Goal: Information Seeking & Learning: Understand process/instructions

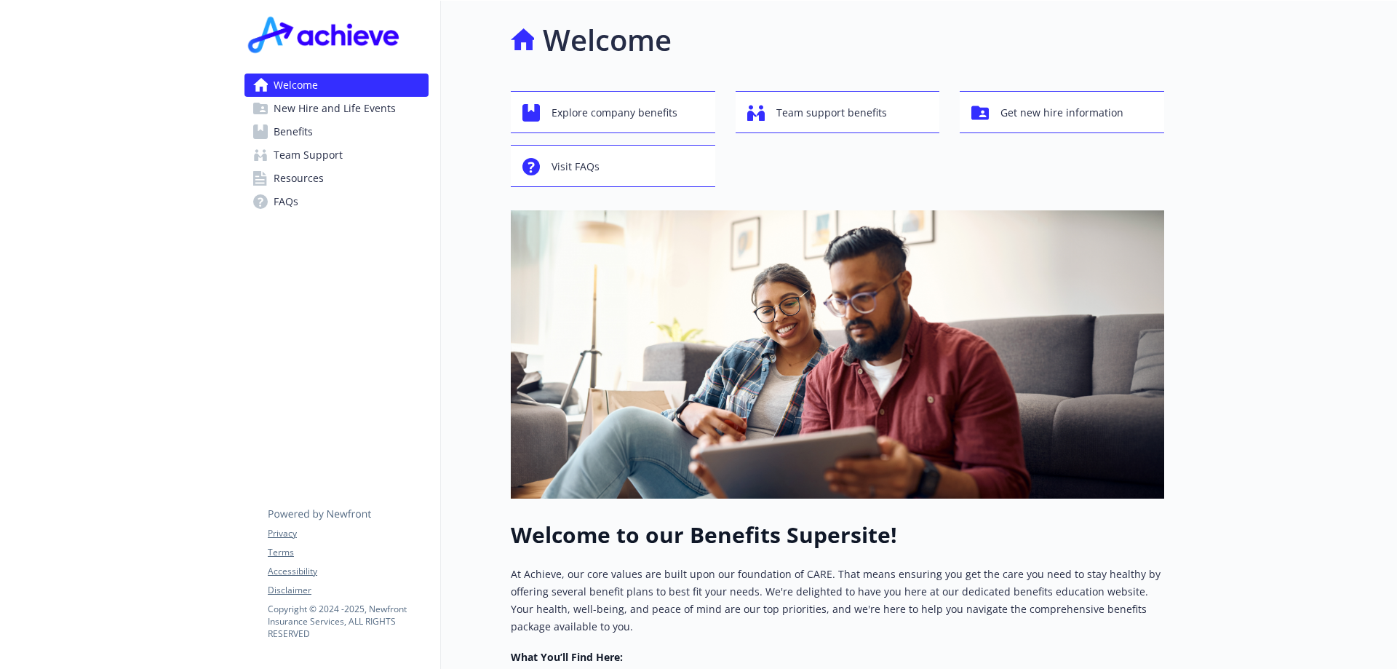
click at [349, 105] on span "New Hire and Life Events" at bounding box center [335, 108] width 122 height 23
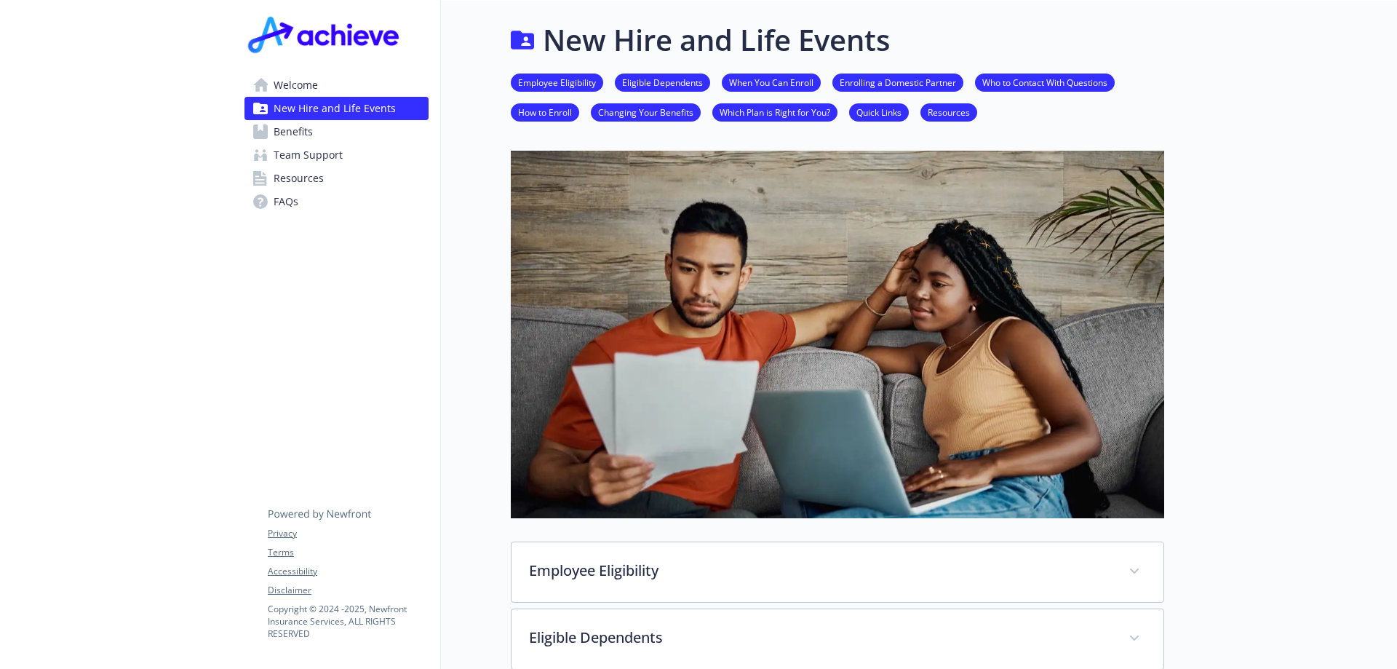
click at [685, 87] on link "Eligible Dependents" at bounding box center [662, 82] width 95 height 14
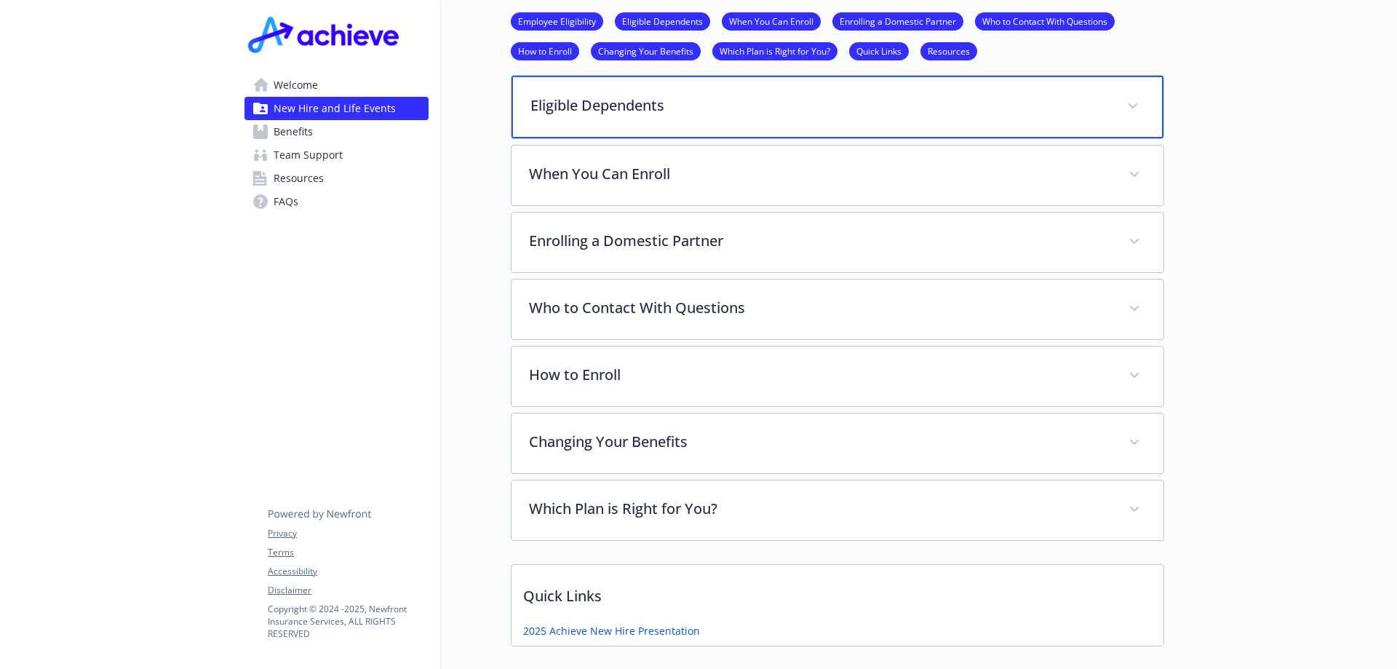
click at [680, 92] on div "Eligible Dependents" at bounding box center [837, 107] width 652 height 63
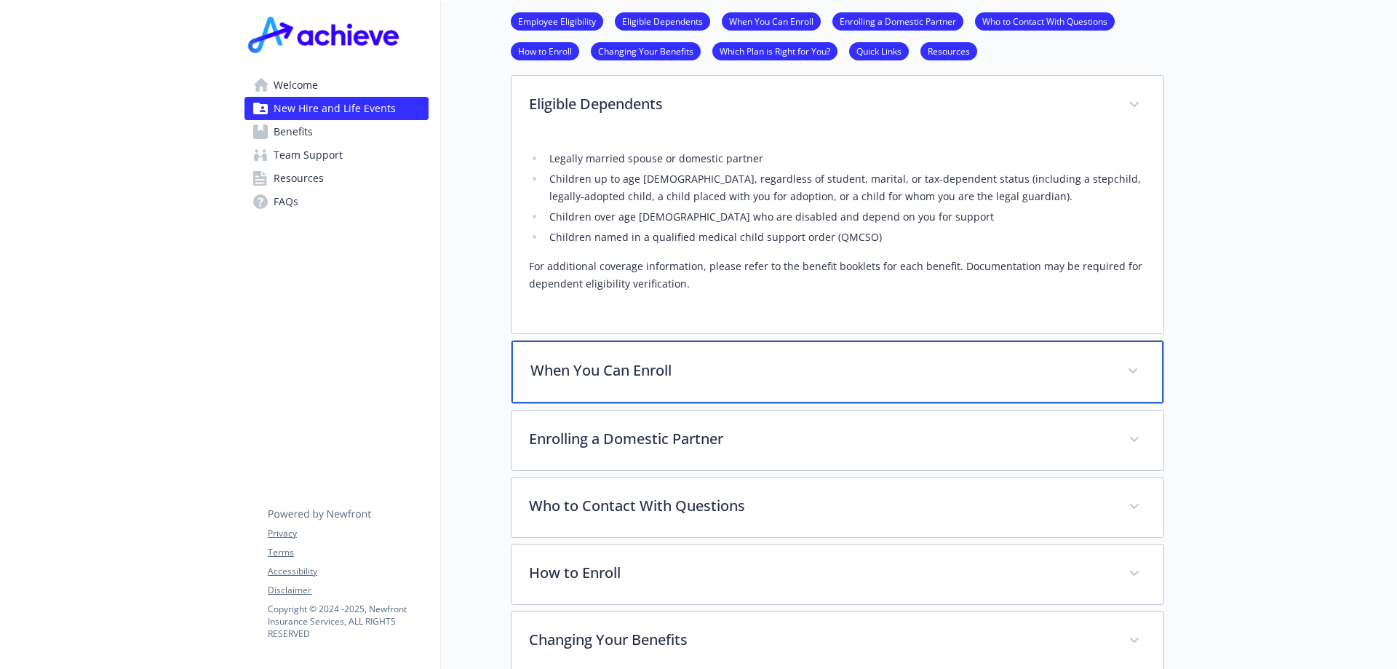
click at [679, 359] on div "When You Can Enroll" at bounding box center [837, 372] width 652 height 63
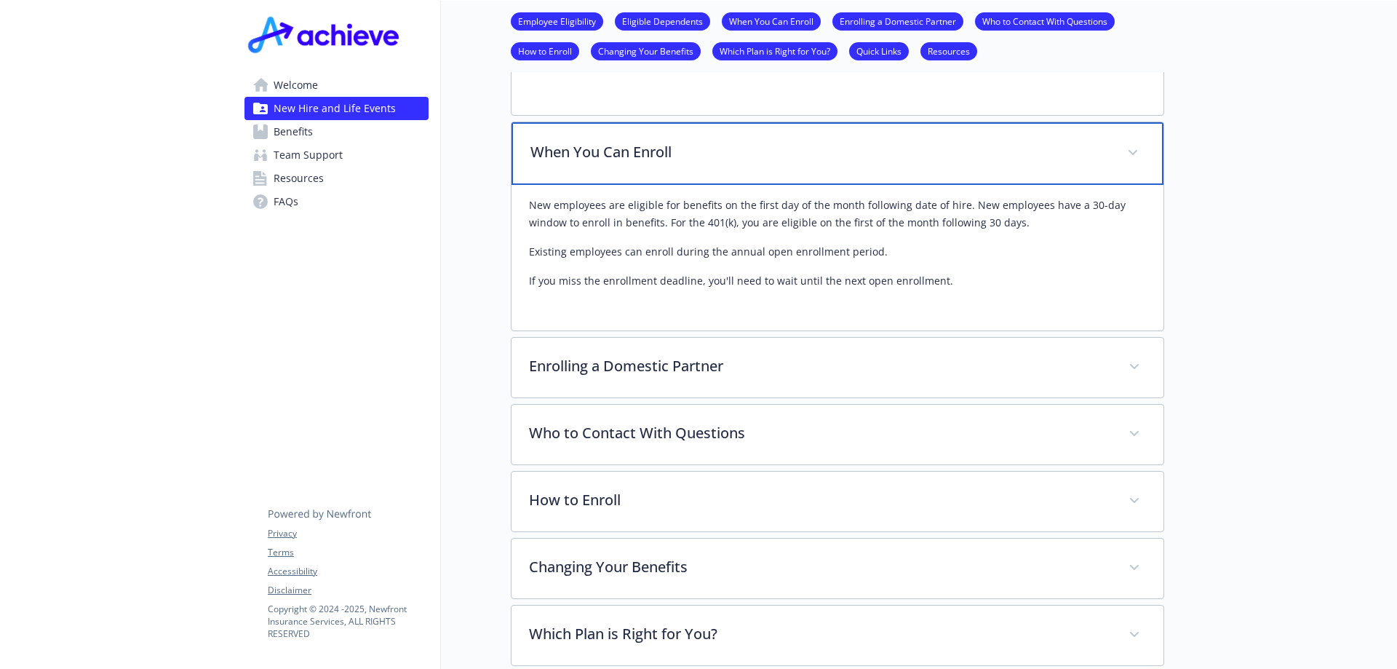
scroll to position [824, 11]
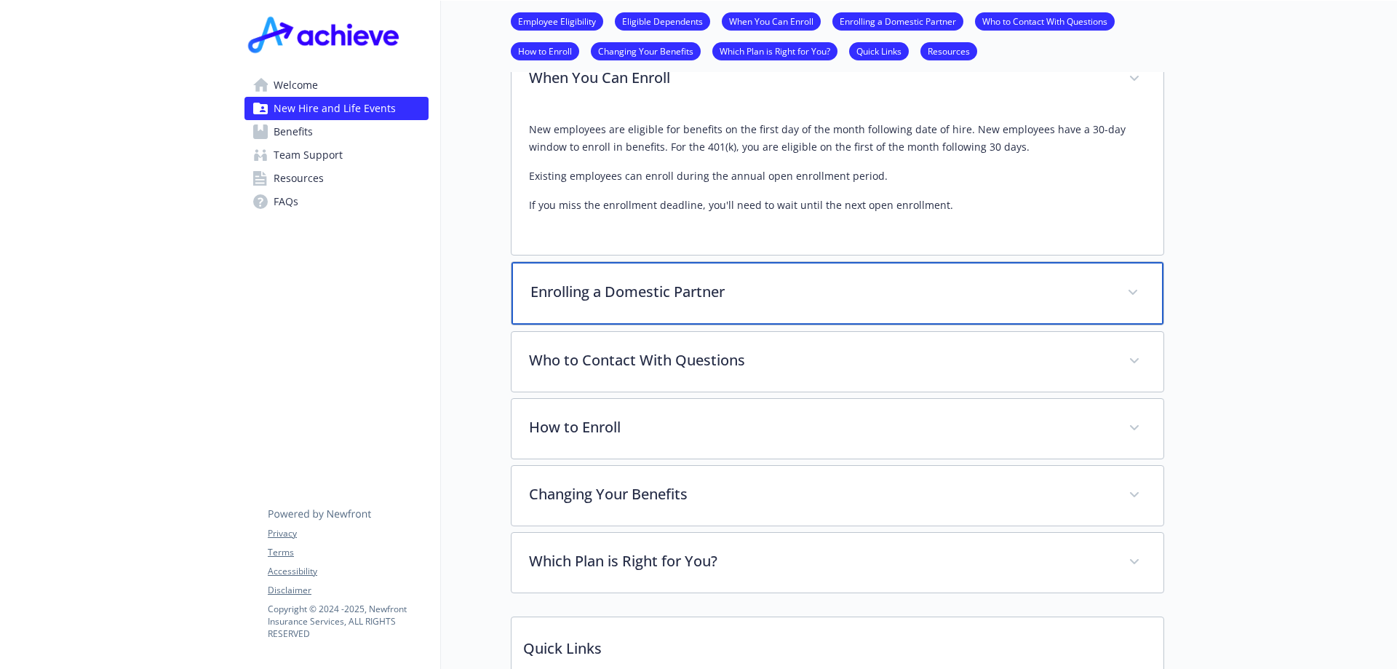
click at [699, 306] on div "Enrolling a Domestic Partner" at bounding box center [837, 293] width 652 height 63
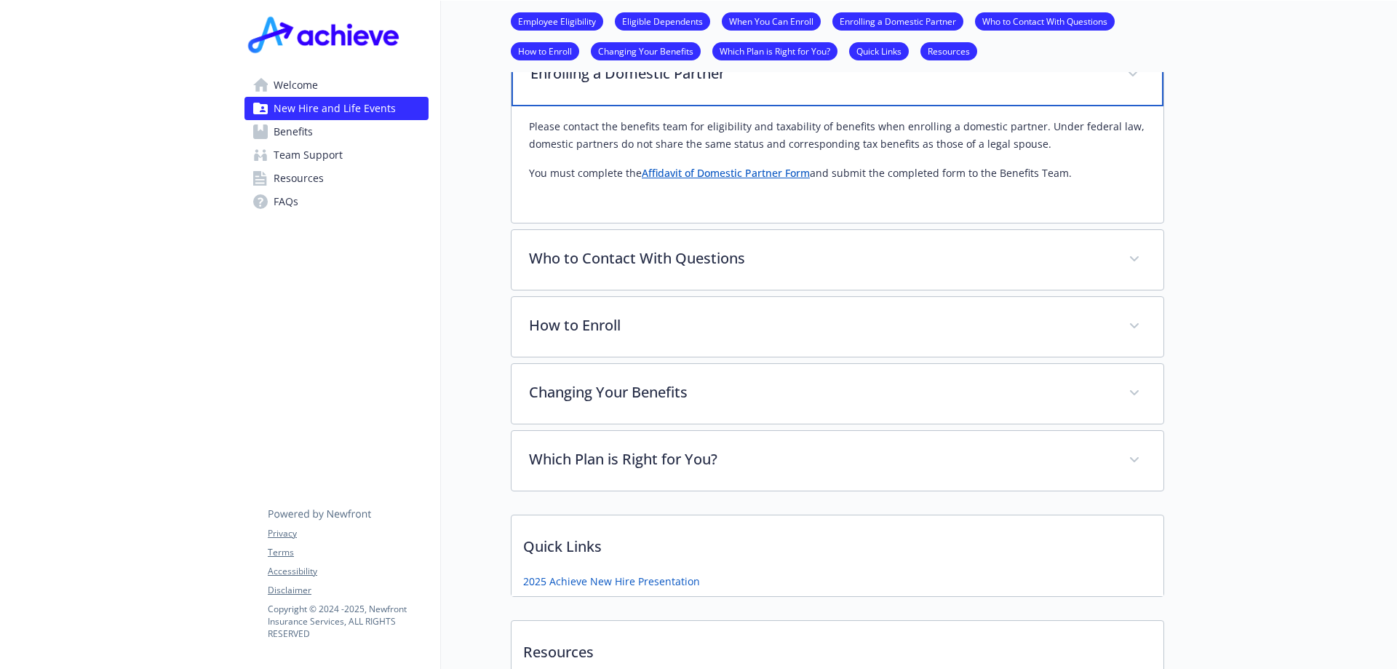
scroll to position [1115, 11]
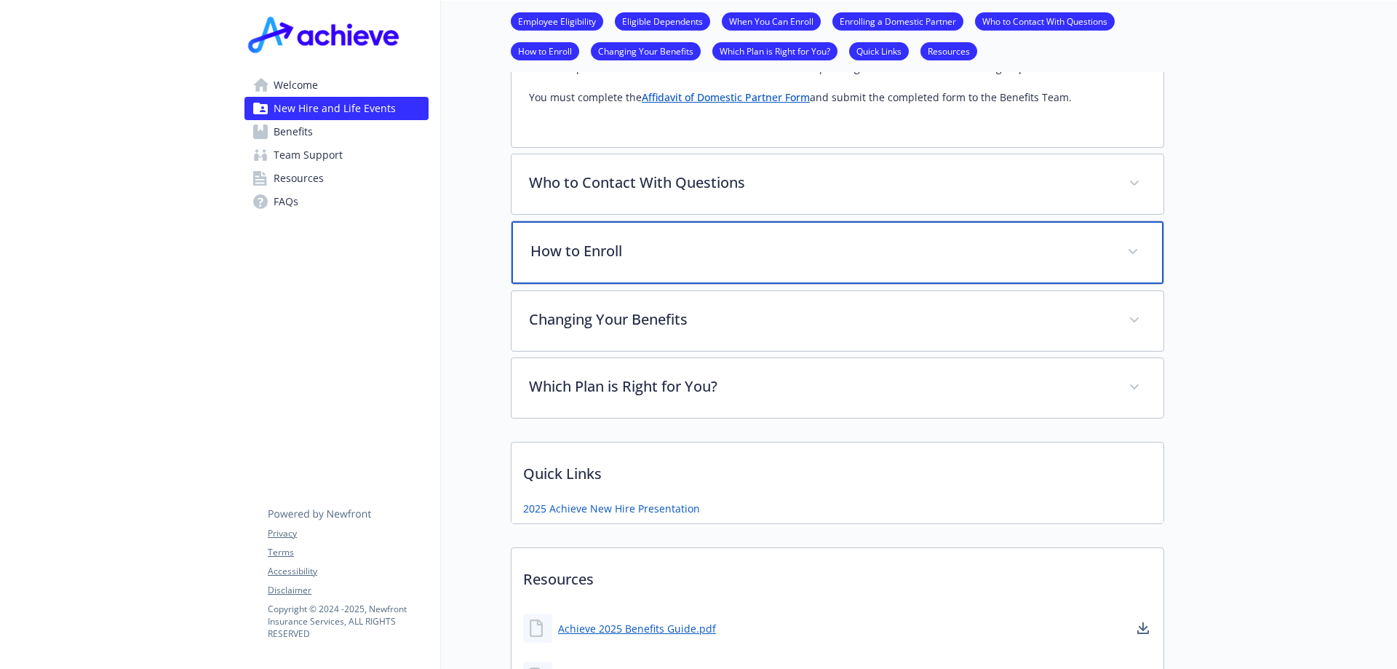
click at [702, 277] on div "How to Enroll" at bounding box center [837, 252] width 652 height 63
